Goal: Task Accomplishment & Management: Manage account settings

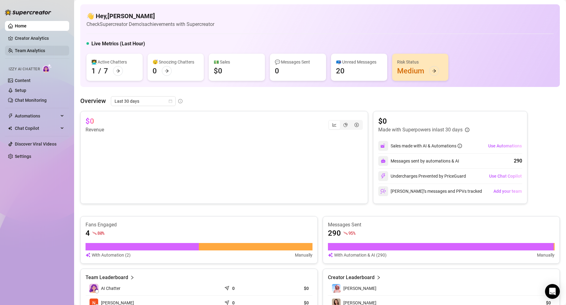
click at [25, 50] on link "Team Analytics" at bounding box center [30, 50] width 30 height 5
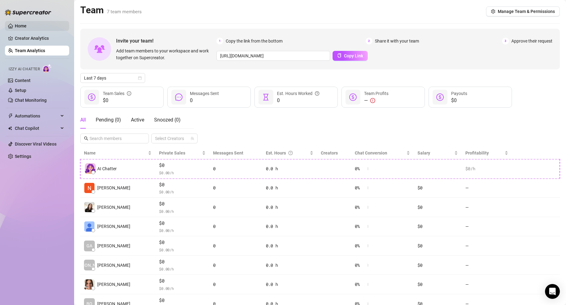
click at [22, 24] on link "Home" at bounding box center [21, 25] width 12 height 5
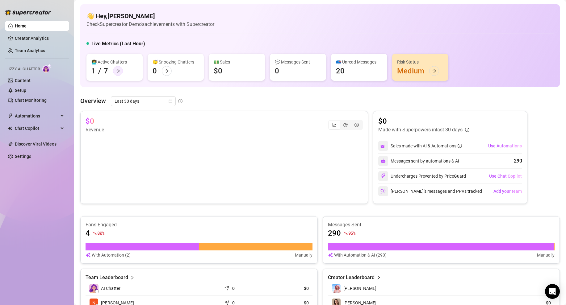
click at [118, 69] on icon "arrow-right" at bounding box center [118, 70] width 4 height 3
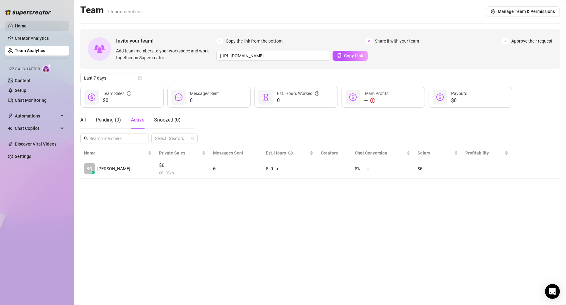
click at [23, 26] on link "Home" at bounding box center [21, 25] width 12 height 5
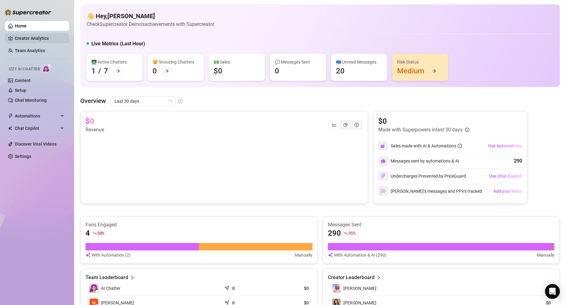
click at [34, 36] on link "Creator Analytics" at bounding box center [39, 38] width 49 height 10
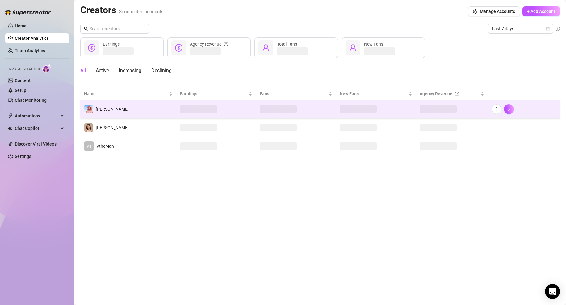
click at [128, 108] on td "[PERSON_NAME]" at bounding box center [128, 109] width 96 height 19
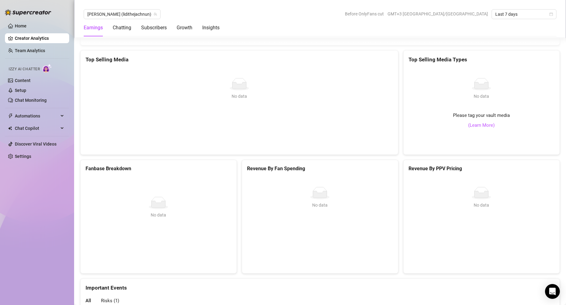
scroll to position [1059, 0]
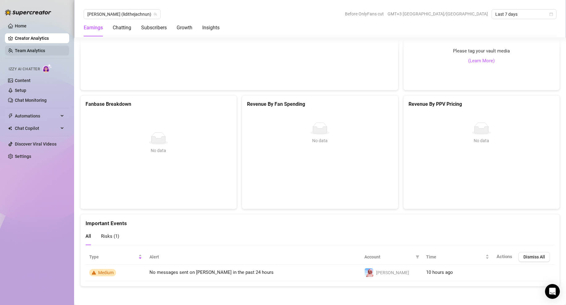
click at [32, 51] on link "Team Analytics" at bounding box center [30, 50] width 30 height 5
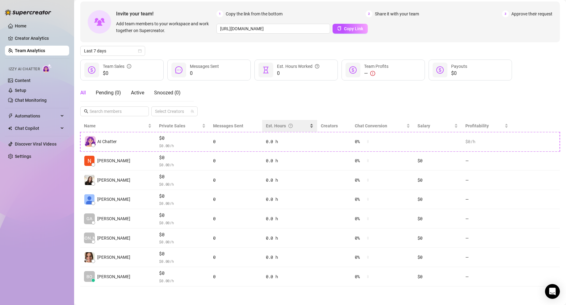
scroll to position [27, 0]
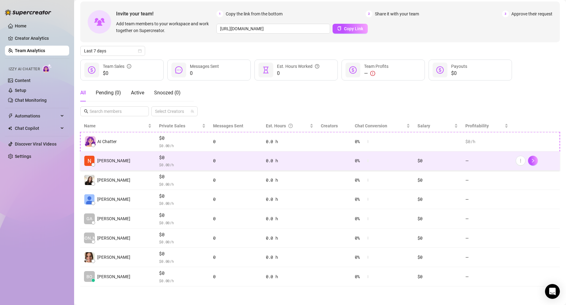
click at [126, 166] on td "[PERSON_NAME]" at bounding box center [117, 161] width 75 height 19
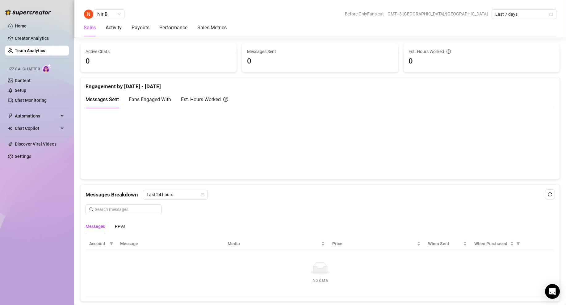
scroll to position [332, 0]
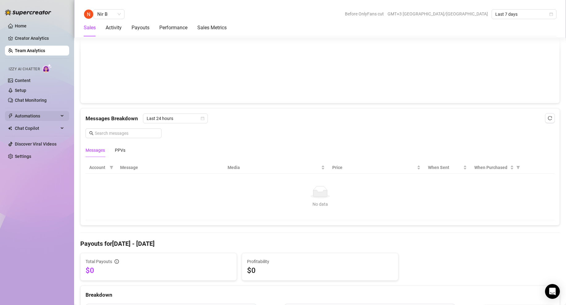
click at [34, 116] on span "Automations" at bounding box center [37, 116] width 44 height 10
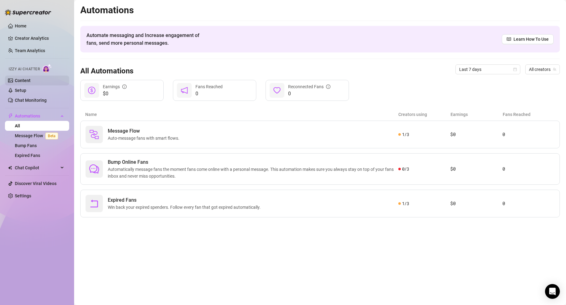
click at [24, 79] on link "Content" at bounding box center [23, 80] width 16 height 5
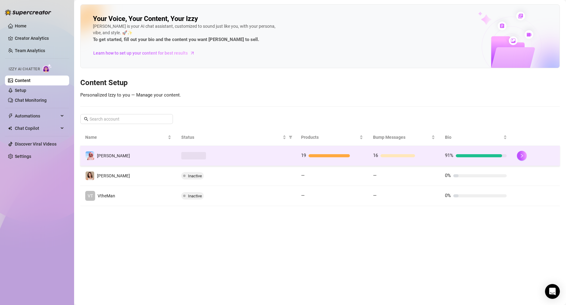
click at [222, 154] on div at bounding box center [236, 155] width 110 height 7
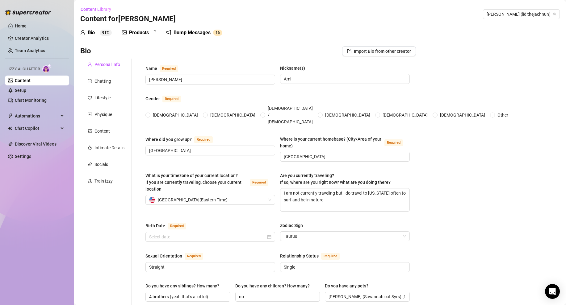
radio input "true"
type input "[DATE]"
click at [102, 83] on div "Chatting" at bounding box center [103, 81] width 17 height 7
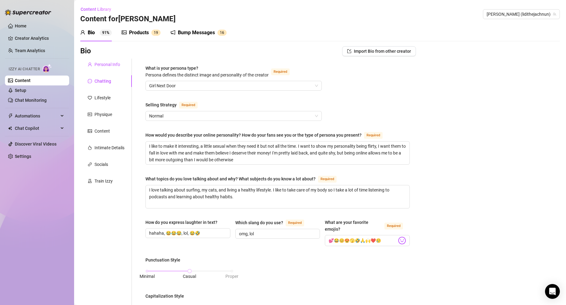
click at [103, 65] on div "Personal Info" at bounding box center [108, 64] width 26 height 7
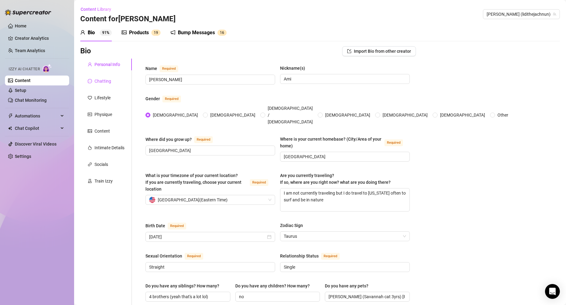
click at [100, 82] on div "Chatting" at bounding box center [103, 81] width 17 height 7
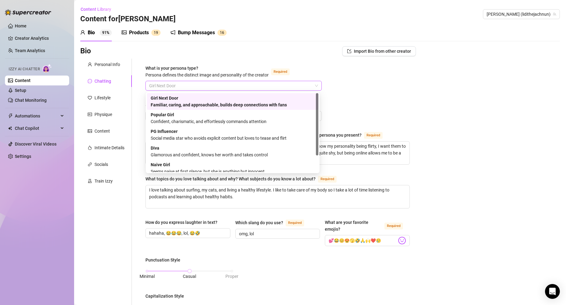
click at [195, 87] on span "Girl Next Door" at bounding box center [233, 85] width 169 height 9
click at [188, 150] on div "[PERSON_NAME] and confident, knows her worth and takes control" at bounding box center [233, 152] width 164 height 14
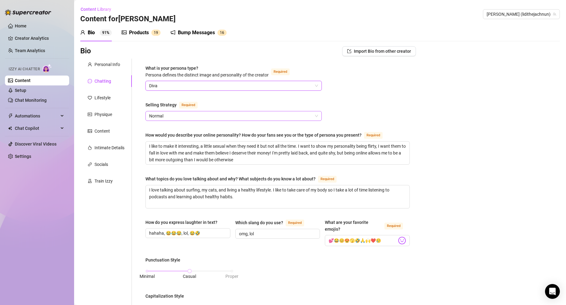
click at [182, 117] on span "Normal" at bounding box center [233, 115] width 169 height 9
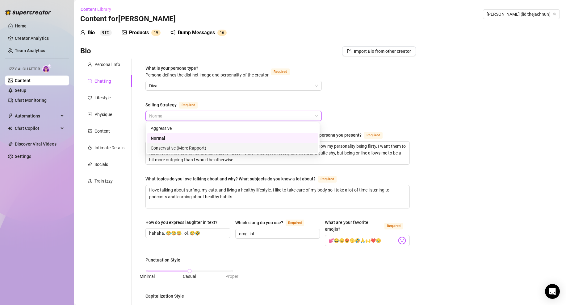
click at [179, 148] on div "Conservative (More Rapport)" at bounding box center [233, 148] width 164 height 7
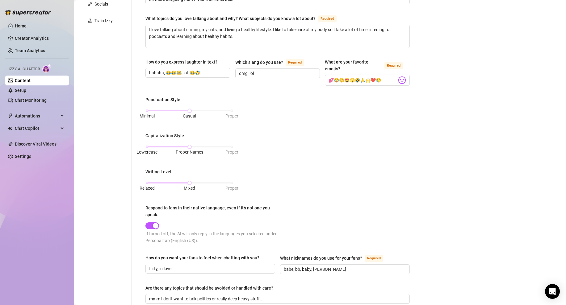
scroll to position [174, 0]
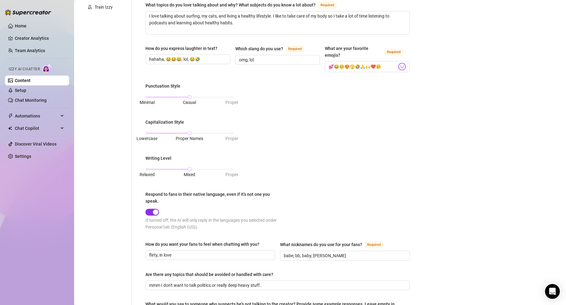
click at [150, 212] on span "button" at bounding box center [152, 212] width 14 height 7
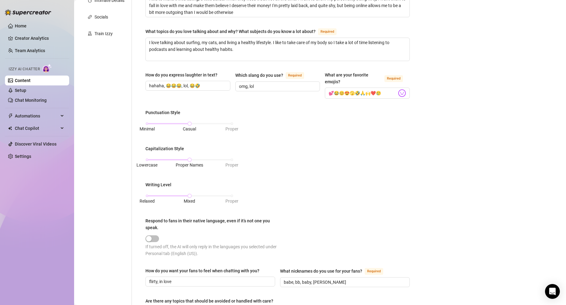
scroll to position [0, 0]
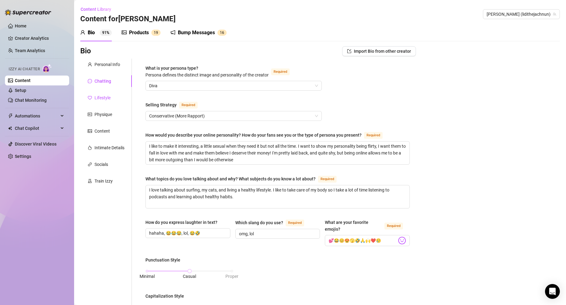
click at [104, 100] on div "Lifestyle" at bounding box center [103, 98] width 16 height 7
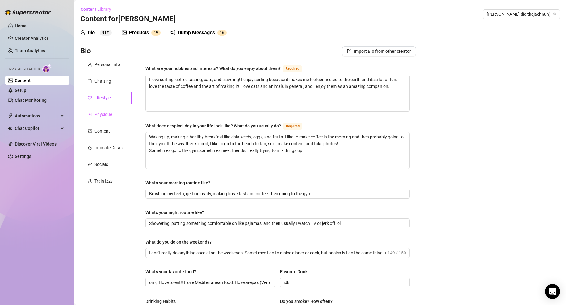
click at [105, 110] on div "Physique" at bounding box center [106, 115] width 52 height 12
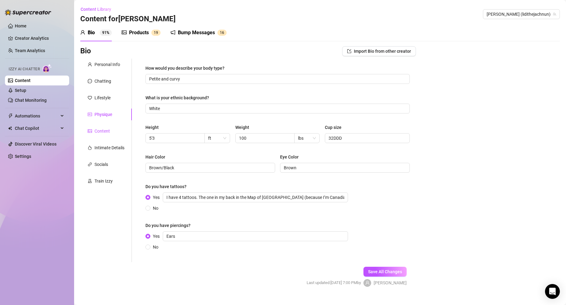
click at [102, 133] on div "Content" at bounding box center [102, 131] width 15 height 7
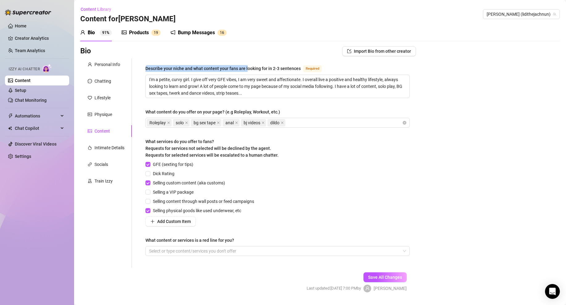
drag, startPoint x: 146, startPoint y: 69, endPoint x: 248, endPoint y: 69, distance: 101.3
click at [248, 69] on div "Describe your niche and what content your fans are looking for in 2-3 sentences" at bounding box center [222, 68] width 155 height 7
click at [248, 75] on textarea "I'm a petite, curvy girl. I give off very GFE vibes, I am very sweet and affect…" at bounding box center [278, 86] width 264 height 23
drag, startPoint x: 265, startPoint y: 169, endPoint x: 226, endPoint y: 167, distance: 38.7
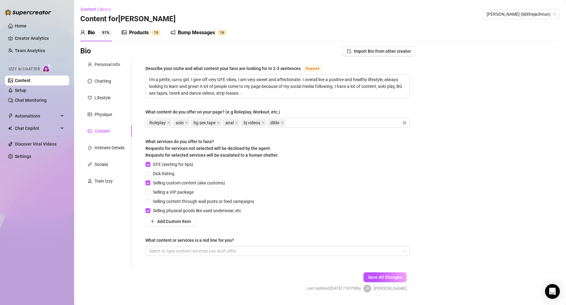
click at [265, 169] on div "GFE (sexting for tips) Dick Rating Selling custom content (aka customs) Selling…" at bounding box center [277, 193] width 264 height 65
click at [328, 179] on div "GFE (sexting for tips) Dick Rating Selling custom content (aka customs) Selling…" at bounding box center [277, 193] width 264 height 65
click at [140, 31] on div "Products" at bounding box center [139, 32] width 20 height 7
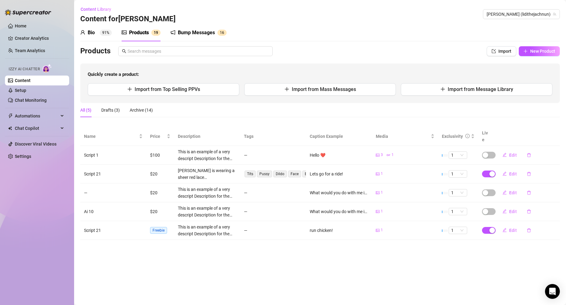
click at [135, 30] on div "Products" at bounding box center [139, 32] width 20 height 7
click at [531, 51] on span "New Product" at bounding box center [542, 51] width 25 height 5
type textarea "Type your message here..."
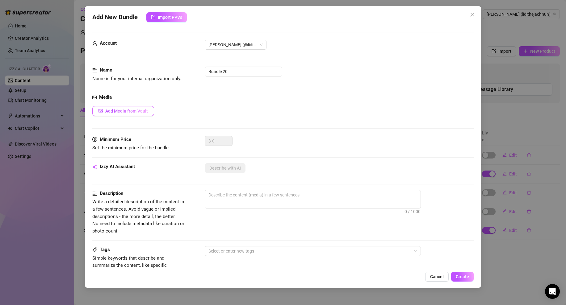
click at [133, 108] on button "Add Media from Vault" at bounding box center [123, 111] width 62 height 10
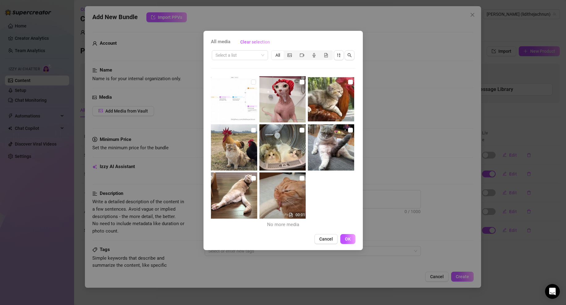
click at [277, 96] on img at bounding box center [282, 99] width 46 height 46
click at [300, 82] on input "checkbox" at bounding box center [302, 82] width 5 height 5
checkbox input "true"
click at [349, 235] on button "OK" at bounding box center [347, 239] width 15 height 10
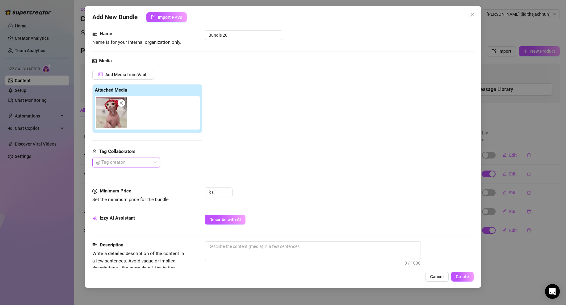
scroll to position [102, 0]
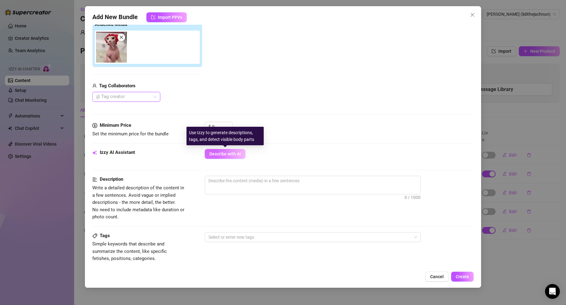
click at [221, 151] on button "Describe with AI" at bounding box center [225, 154] width 41 height 10
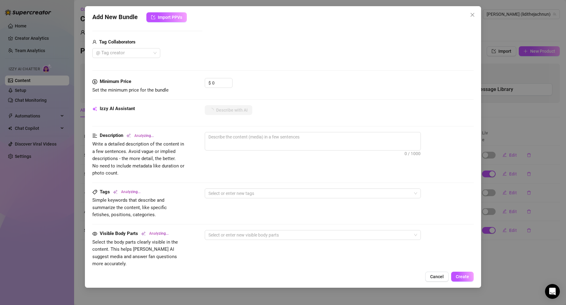
type textarea "This"
type textarea "This image"
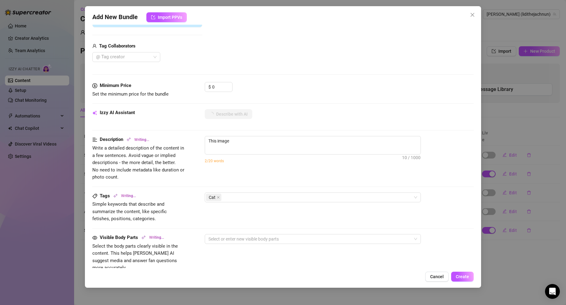
type textarea "This image shows"
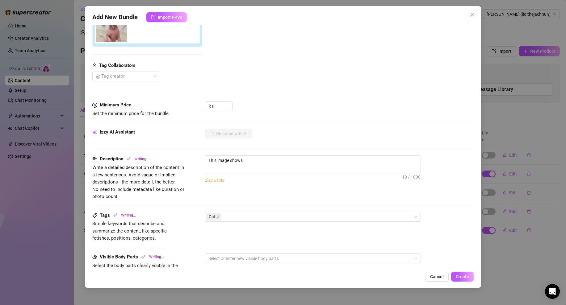
type textarea "This image shows a"
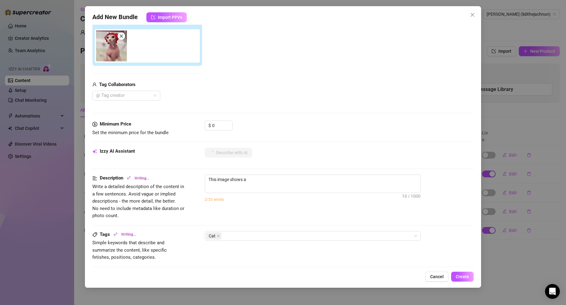
type textarea "This image shows a hairless"
type textarea "This image shows a hairless cat"
type textarea "This image shows a hairless cat wearing"
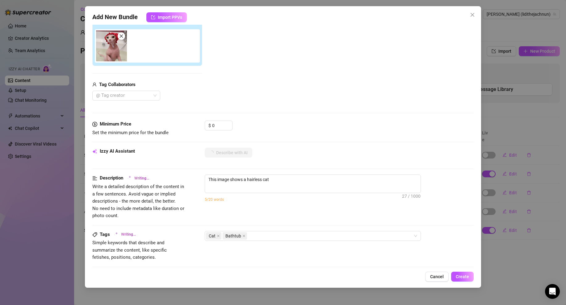
type textarea "This image shows a hairless cat wearing"
type textarea "This image shows a hairless cat wearing a"
type textarea "This image shows a hairless cat wearing a red"
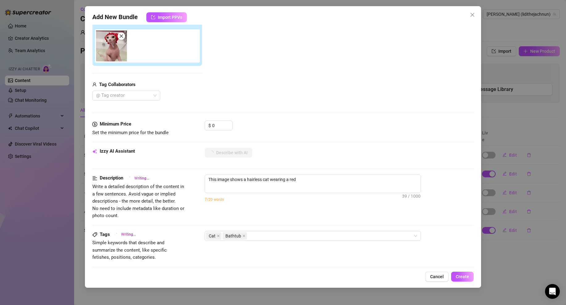
type textarea "This image shows a hairless cat wearing a red shower"
type textarea "This image shows a hairless cat wearing a red shower cap"
type textarea "This image shows a hairless cat wearing a red shower cap while"
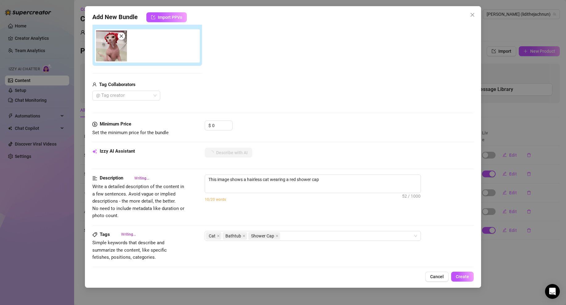
type textarea "This image shows a hairless cat wearing a red shower cap while"
type textarea "This image shows a hairless cat wearing a red shower cap while standing"
type textarea "This image shows a hairless cat wearing a red shower cap while standing in"
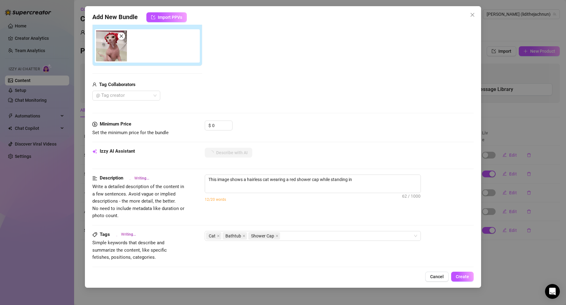
type textarea "This image shows a hairless cat wearing a red shower cap while standing in a"
type textarea "This image shows a hairless cat wearing a red shower cap while standing in a ba…"
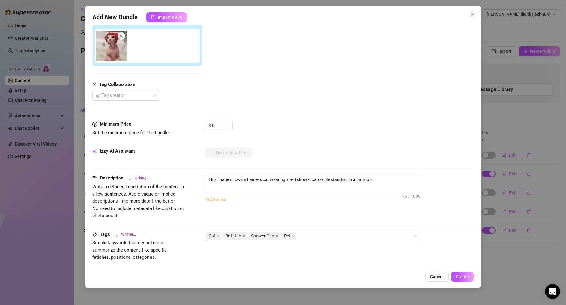
type textarea "This image shows a hairless cat wearing a red shower cap while standing in a ba…"
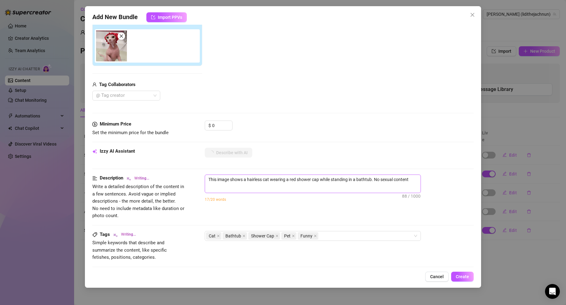
type textarea "This image shows a hairless cat wearing a red shower cap while standing in a ba…"
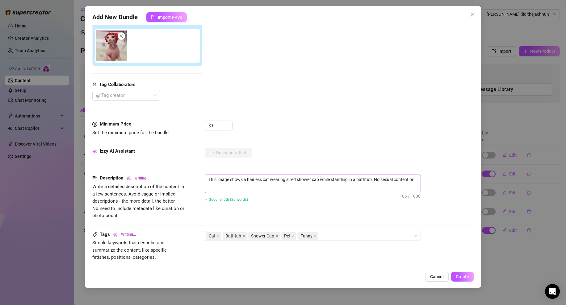
type textarea "This image shows a hairless cat wearing a red shower cap while standing in a ba…"
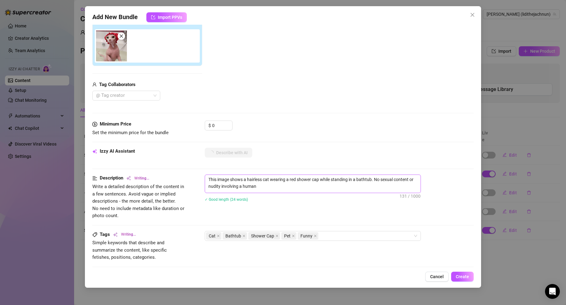
type textarea "This image shows a hairless cat wearing a red shower cap while standing in a ba…"
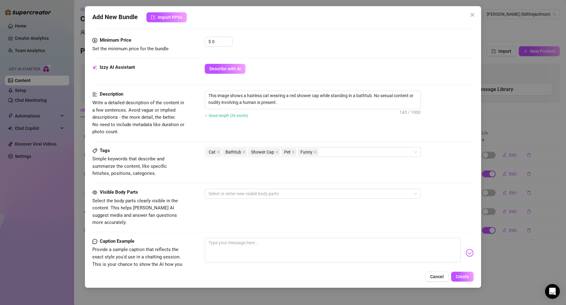
scroll to position [192, 0]
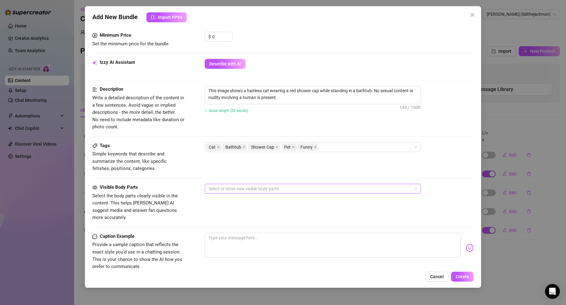
click at [247, 187] on div at bounding box center [309, 189] width 207 height 9
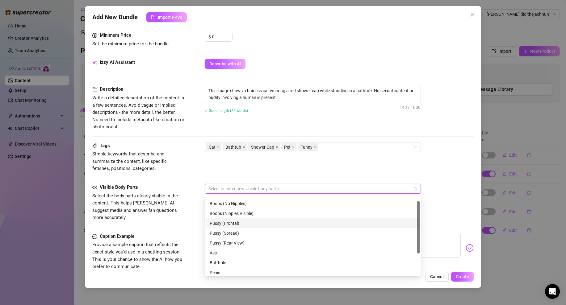
scroll to position [0, 0]
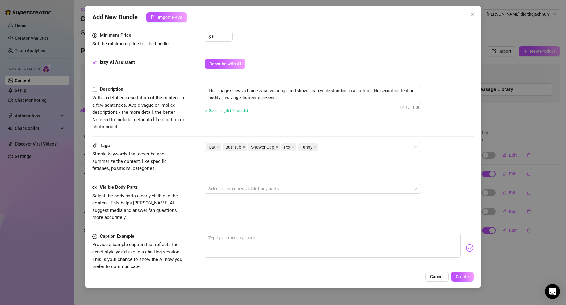
click at [258, 175] on div "Tags Simple keywords that describe and summarize the content, like specific fet…" at bounding box center [282, 163] width 381 height 42
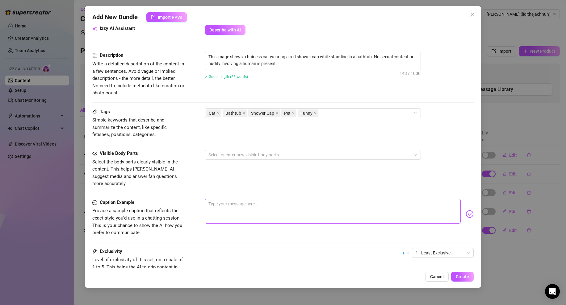
scroll to position [274, 0]
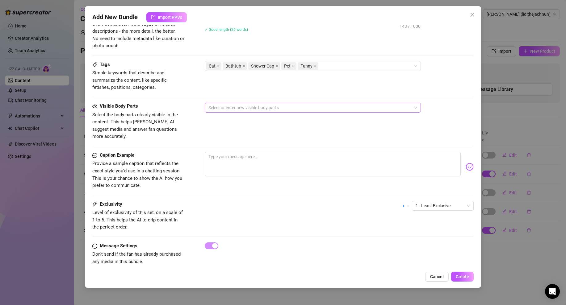
click at [254, 105] on div at bounding box center [309, 107] width 207 height 9
click at [244, 90] on div "Tags Simple keywords that describe and summarize the content, like specific fet…" at bounding box center [282, 76] width 381 height 30
click at [420, 200] on span "1 - Least Exclusive" at bounding box center [443, 204] width 54 height 9
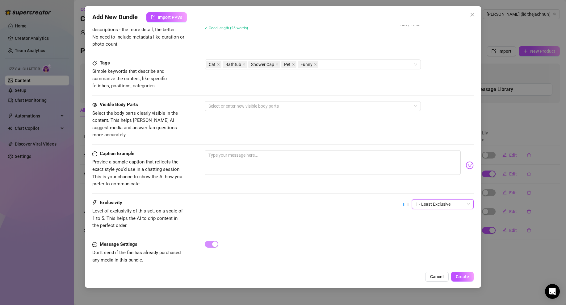
click at [421, 200] on span "1 - Least Exclusive" at bounding box center [443, 204] width 54 height 9
click at [437, 276] on span "Cancel" at bounding box center [437, 277] width 14 height 5
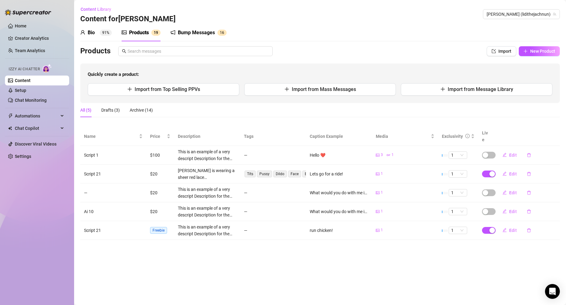
click at [203, 33] on div "Bump Messages" at bounding box center [196, 32] width 37 height 7
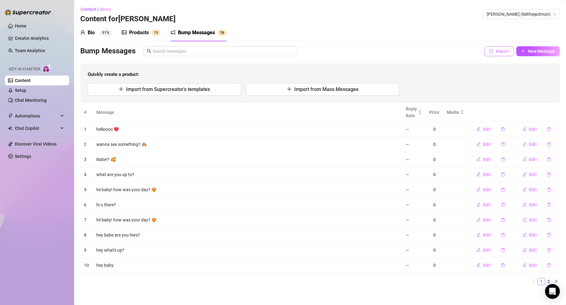
click at [497, 51] on span "Import" at bounding box center [502, 51] width 13 height 5
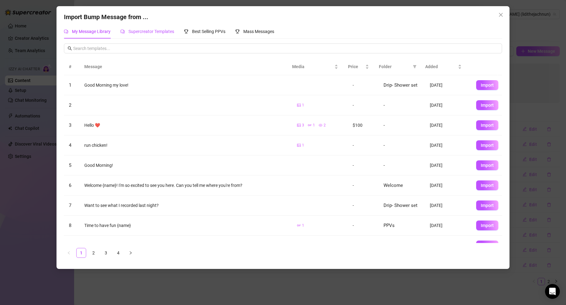
click at [140, 32] on span "Supercreator Templates" at bounding box center [151, 31] width 46 height 5
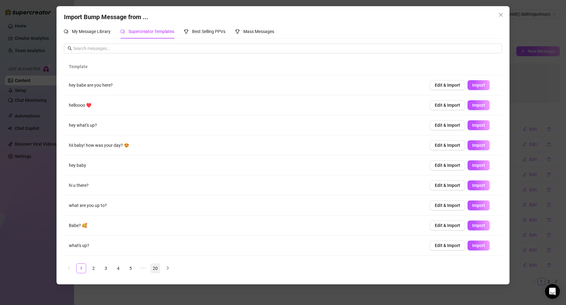
click at [153, 269] on link "20" at bounding box center [155, 268] width 9 height 9
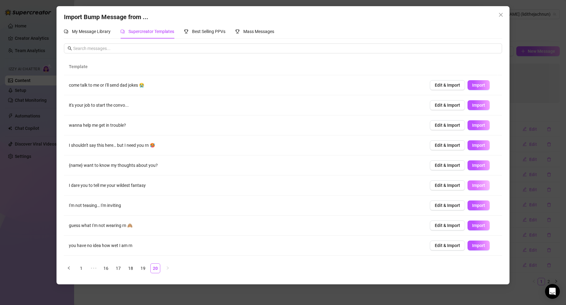
click at [472, 186] on span "Import" at bounding box center [478, 185] width 13 height 5
type textarea "I dare you to tell me your wildest fantasy"
click at [501, 15] on icon "close" at bounding box center [501, 15] width 4 height 4
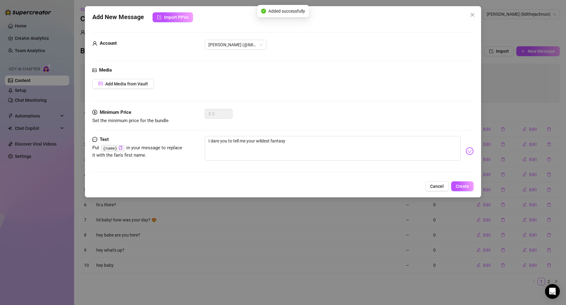
click at [440, 187] on span "Cancel" at bounding box center [437, 186] width 14 height 5
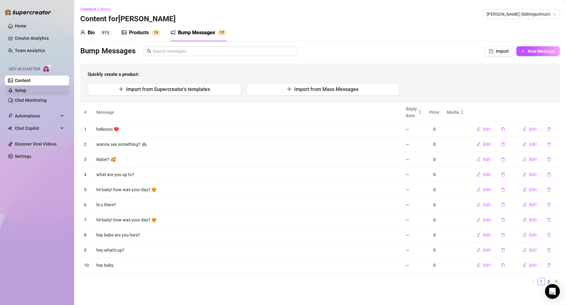
click at [26, 88] on link "Setup" at bounding box center [20, 90] width 11 height 5
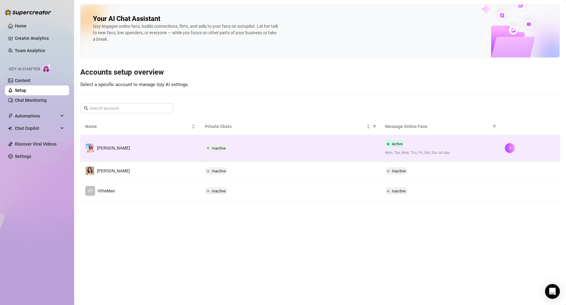
click at [172, 148] on td "[PERSON_NAME]" at bounding box center [140, 148] width 120 height 26
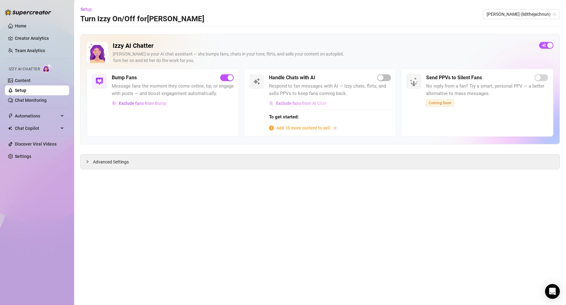
click at [280, 103] on span "Exclude fans from AI Chat" at bounding box center [301, 103] width 50 height 5
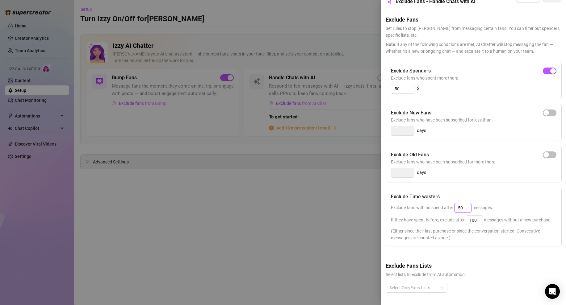
scroll to position [24, 0]
click at [414, 285] on div at bounding box center [413, 288] width 53 height 9
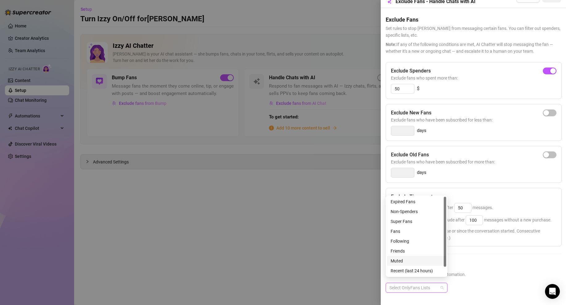
scroll to position [9, 0]
click at [408, 242] on div "Friends" at bounding box center [417, 242] width 52 height 7
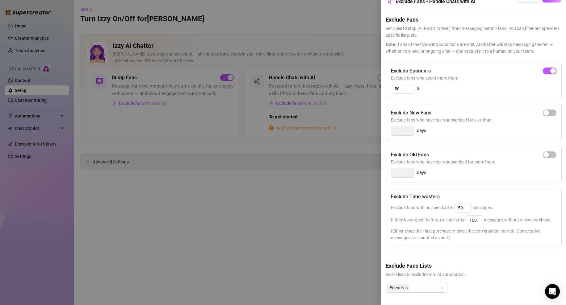
click at [480, 271] on span "Select lists to exclude from AI automation." at bounding box center [473, 274] width 175 height 7
click at [239, 224] on div at bounding box center [283, 152] width 566 height 305
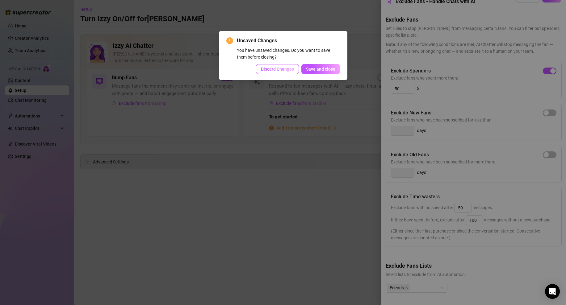
click at [286, 68] on span "Discard Changes" at bounding box center [277, 69] width 33 height 5
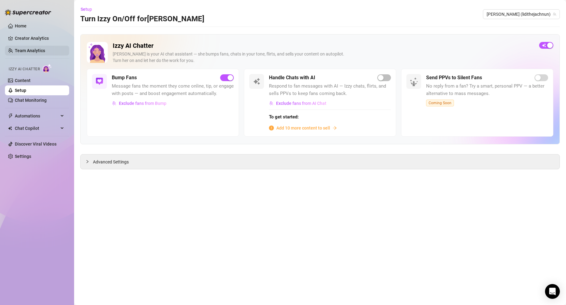
click at [24, 52] on link "Team Analytics" at bounding box center [30, 50] width 30 height 5
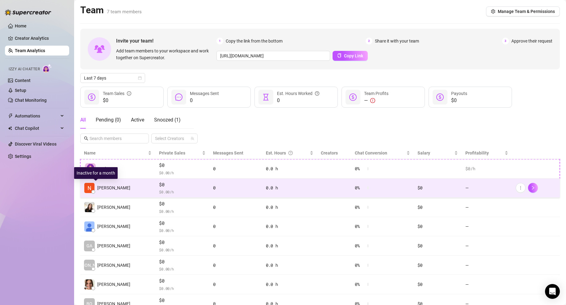
click at [106, 189] on span "[PERSON_NAME]" at bounding box center [113, 188] width 33 height 7
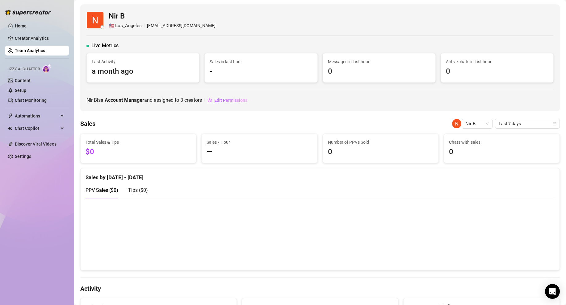
click at [26, 51] on link "Team Analytics" at bounding box center [30, 50] width 30 height 5
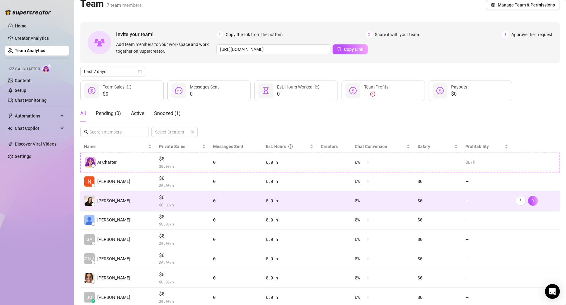
scroll to position [22, 0]
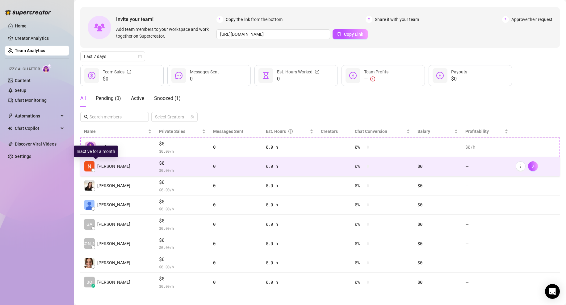
click at [100, 167] on span "[PERSON_NAME]" at bounding box center [113, 166] width 33 height 7
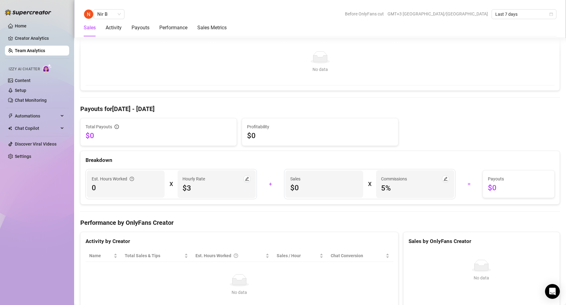
scroll to position [483, 0]
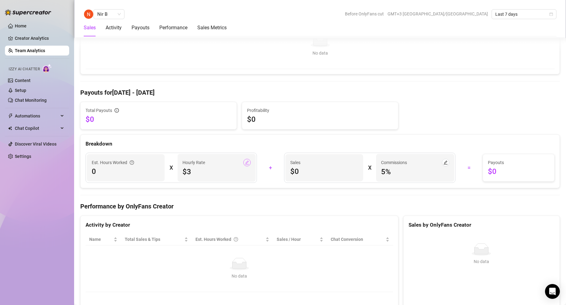
click at [245, 161] on icon "edit" at bounding box center [247, 163] width 4 height 4
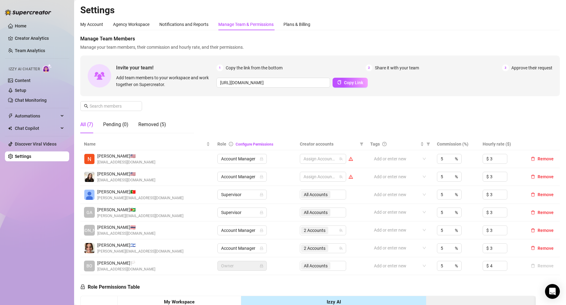
click at [26, 156] on link "Settings" at bounding box center [23, 156] width 16 height 5
click at [441, 159] on input "5" at bounding box center [444, 158] width 6 height 9
type input "10"
click at [490, 158] on input "3" at bounding box center [498, 158] width 17 height 9
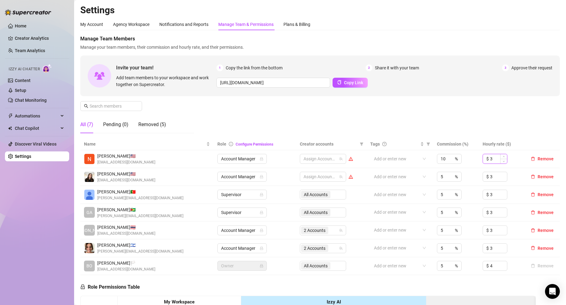
click at [490, 158] on input "3" at bounding box center [498, 158] width 17 height 9
type input "7"
click at [496, 127] on div "Manage Team Members Manage your team members, their commission and hourly rate,…" at bounding box center [320, 86] width 480 height 103
click at [30, 49] on link "Team Analytics" at bounding box center [30, 50] width 30 height 5
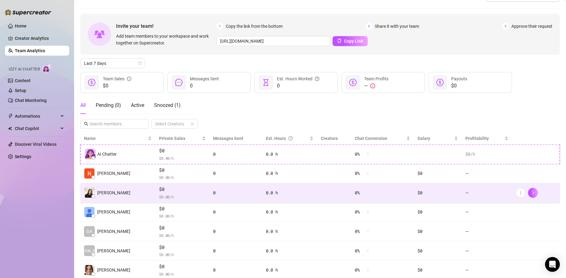
scroll to position [36, 0]
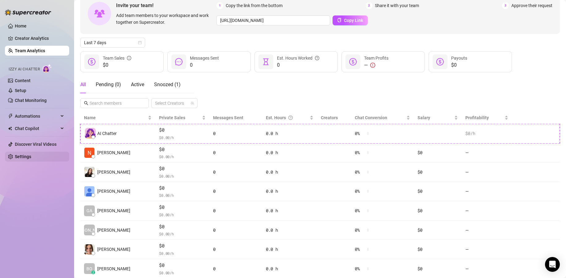
click at [30, 155] on link "Settings" at bounding box center [23, 156] width 16 height 5
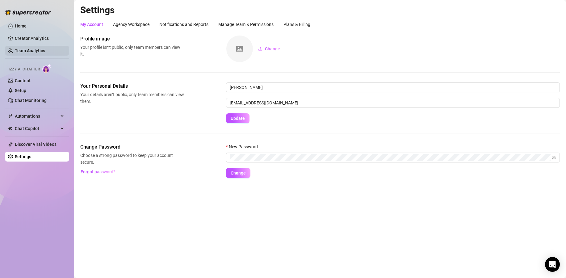
click at [44, 51] on link "Team Analytics" at bounding box center [30, 50] width 30 height 5
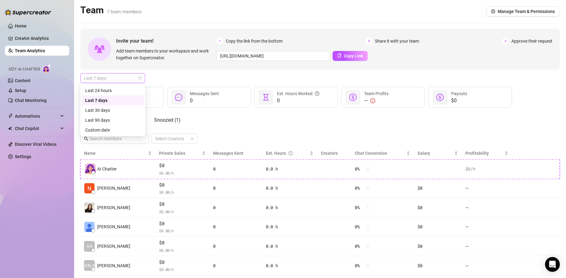
click at [117, 76] on span "Last 7 days" at bounding box center [112, 78] width 57 height 9
